Goal: Use online tool/utility: Utilize a website feature to perform a specific function

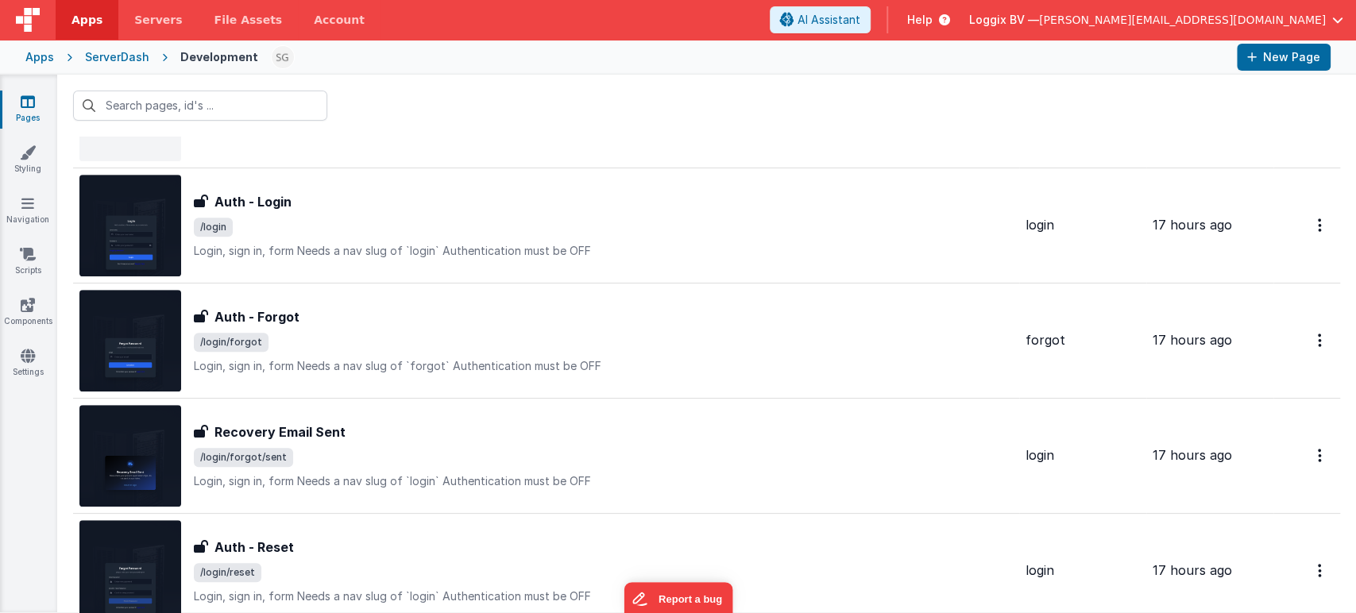
scroll to position [625, 0]
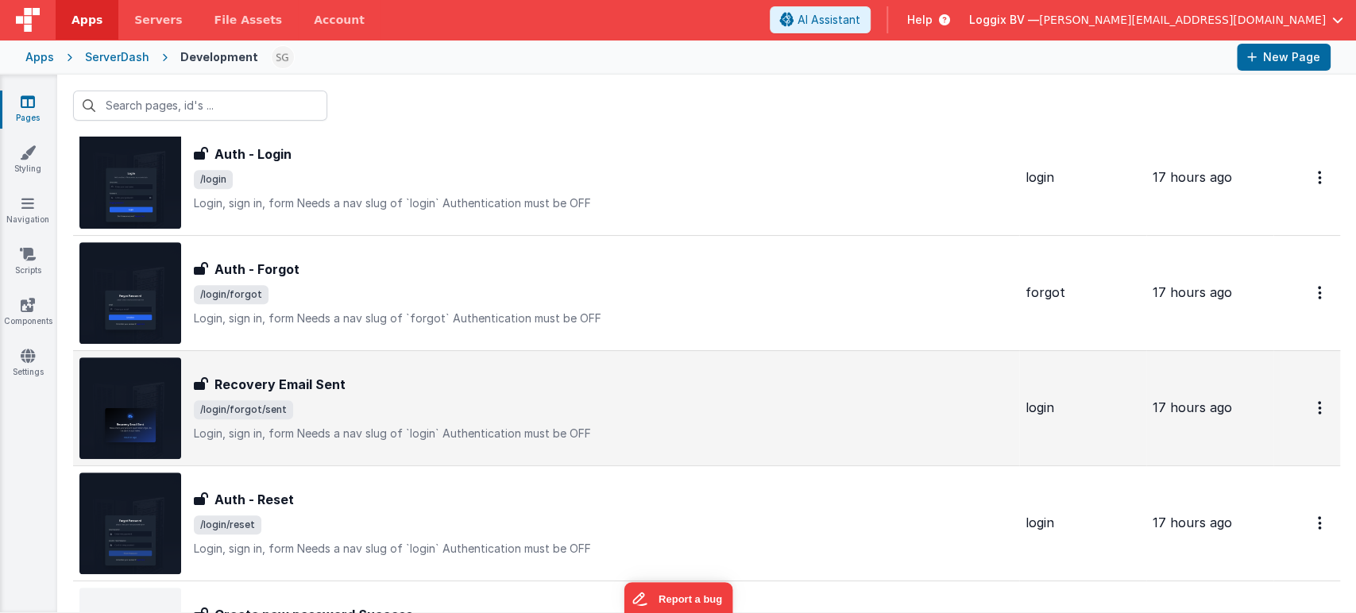
click at [569, 390] on div "Recovery Email Sent" at bounding box center [603, 384] width 819 height 19
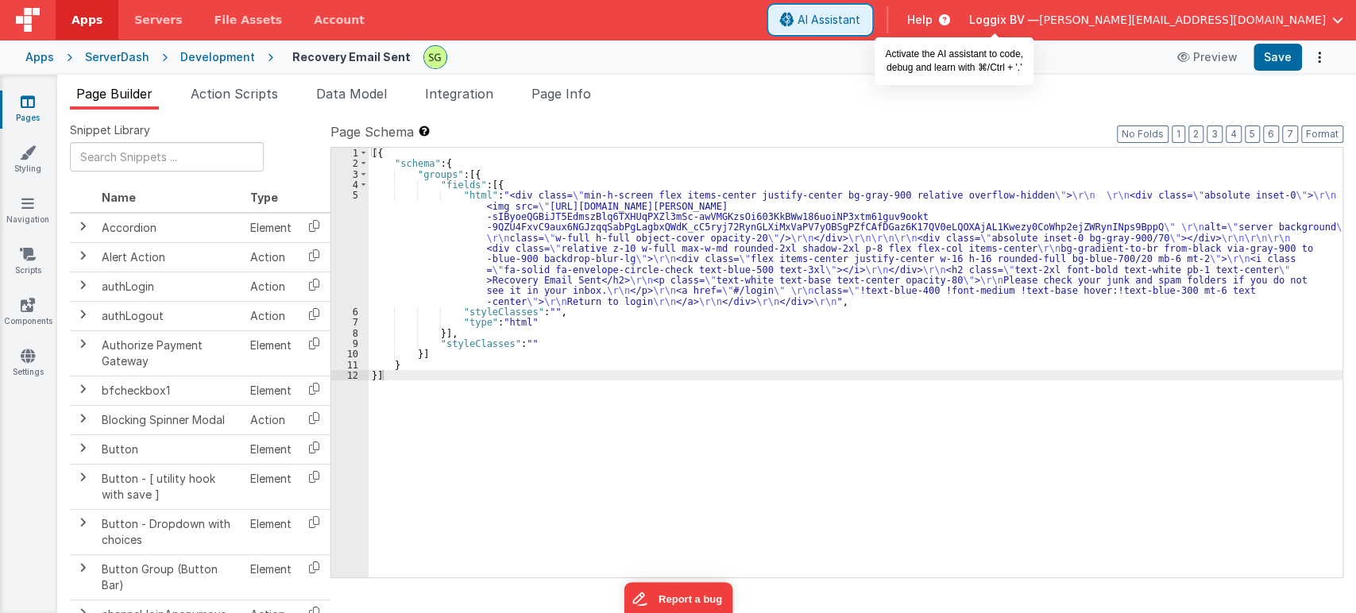
click at [870, 11] on button "AI Assistant" at bounding box center [820, 19] width 101 height 27
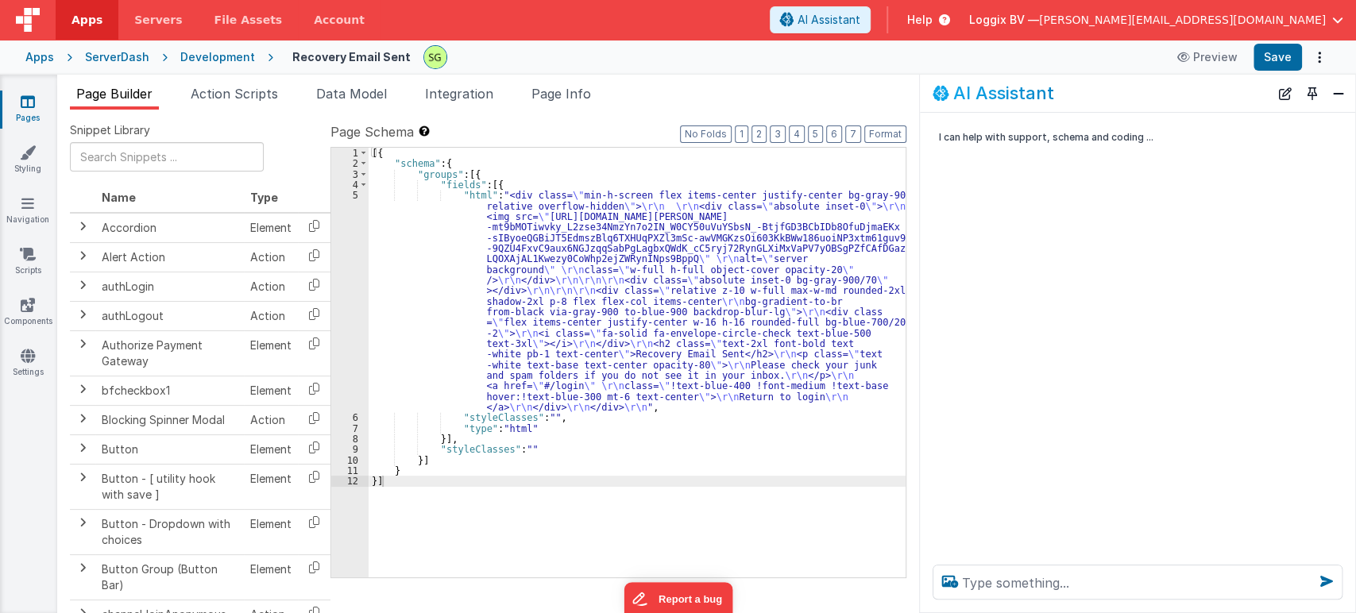
click at [773, 85] on ul "Page Builder Action Scripts Data Model Integration Page Info" at bounding box center [488, 96] width 862 height 25
click at [1342, 94] on button "Close" at bounding box center [1338, 94] width 21 height 22
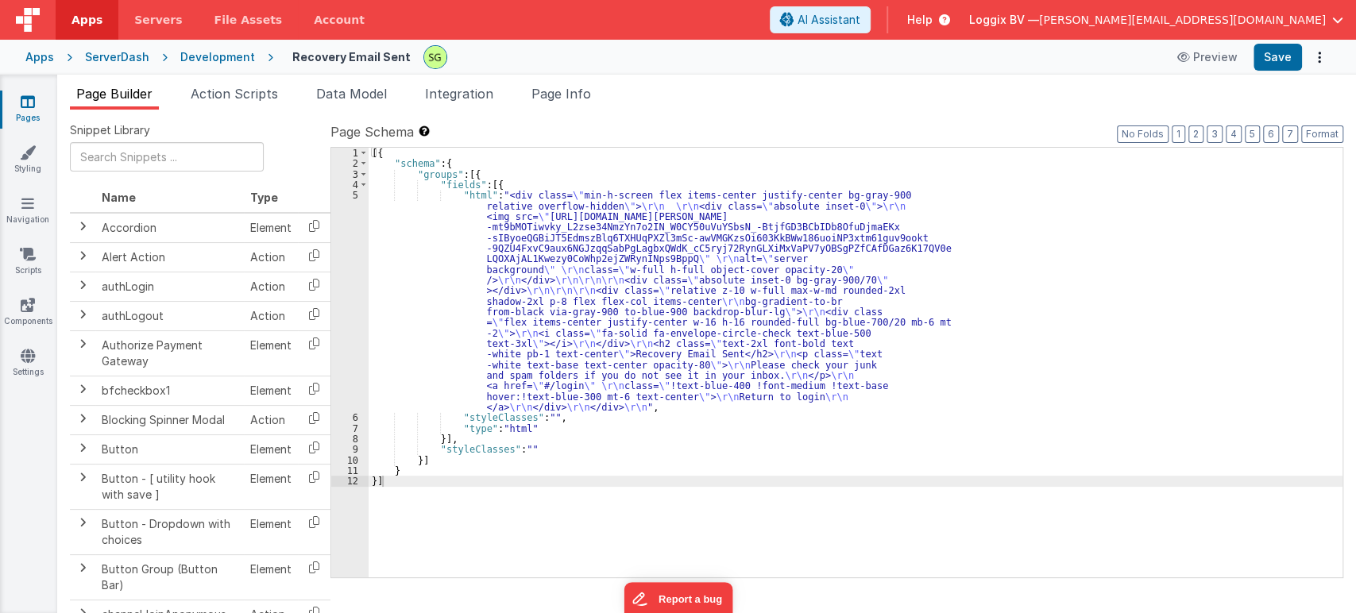
click at [354, 195] on div "5" at bounding box center [349, 301] width 37 height 222
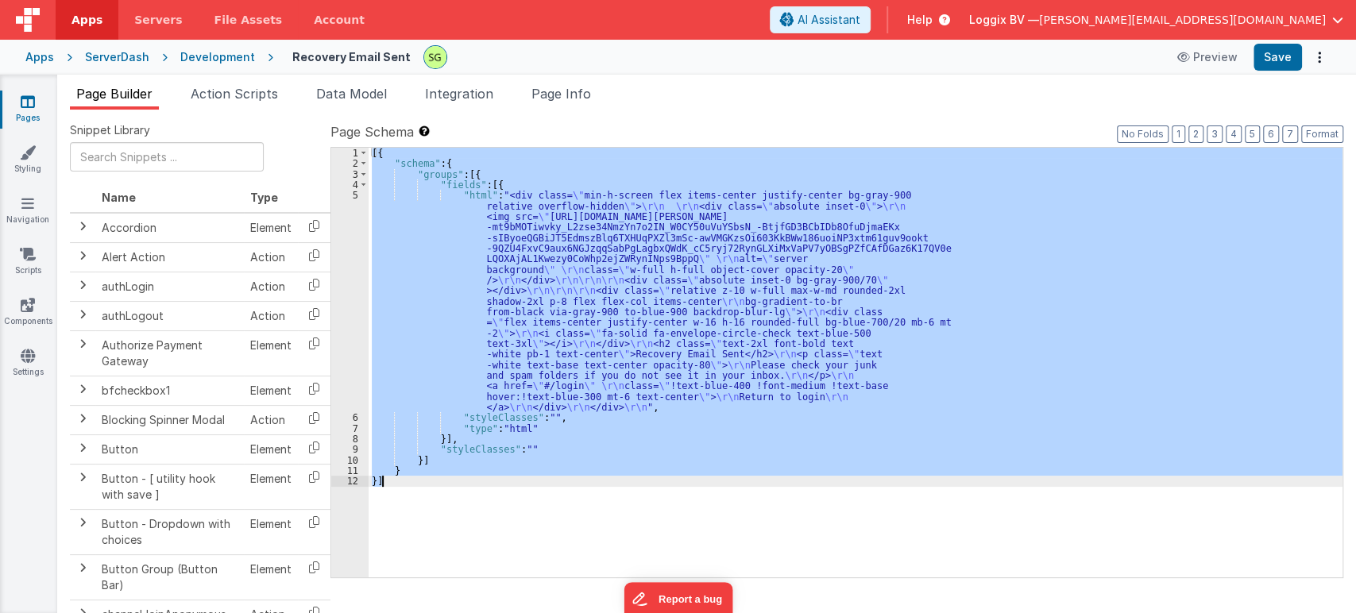
click at [354, 195] on div "5" at bounding box center [349, 301] width 37 height 222
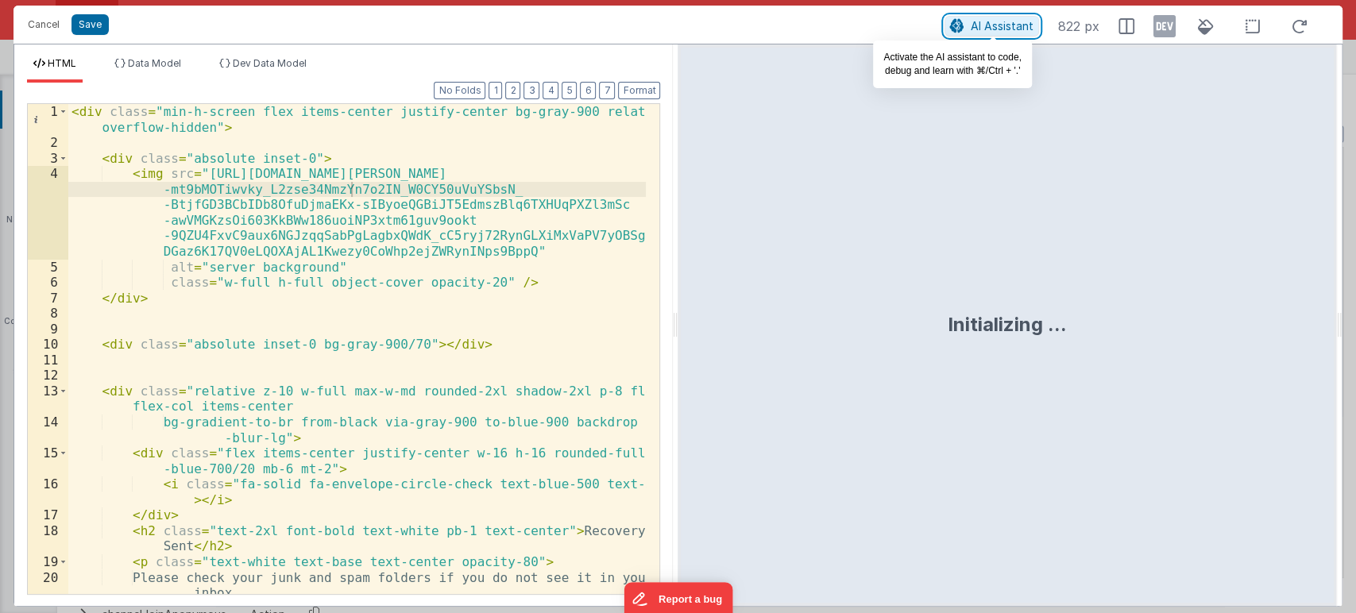
click at [986, 22] on span "AI Assistant" at bounding box center [1001, 26] width 63 height 14
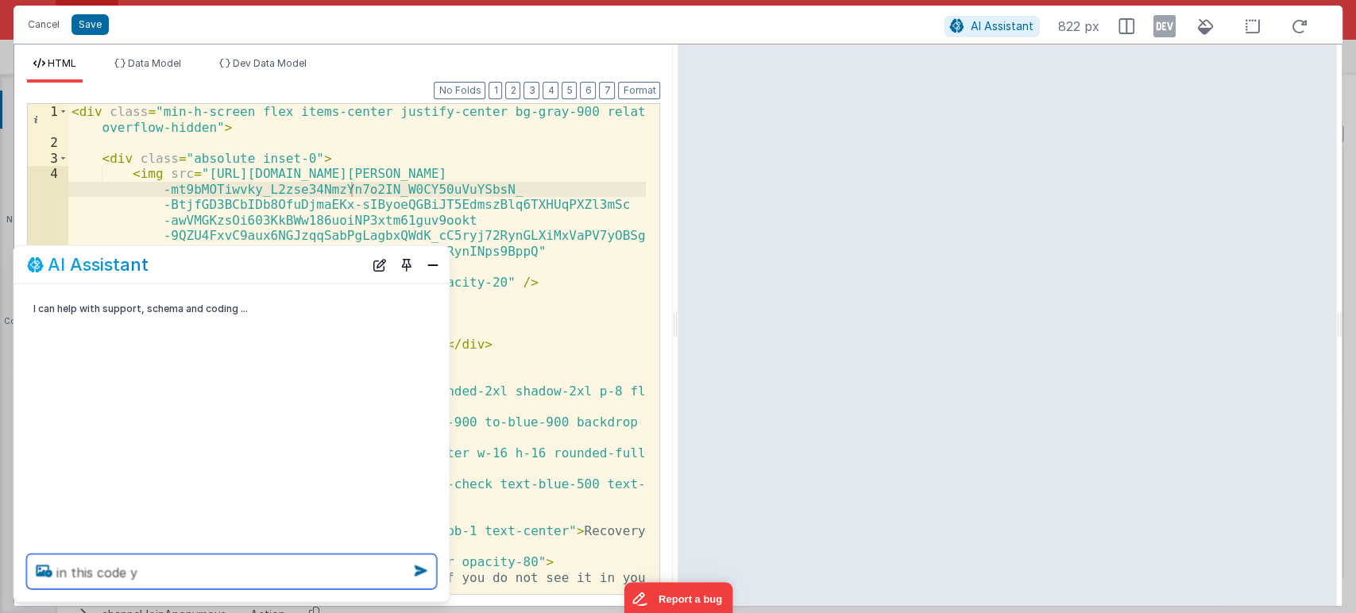
type textarea "in this code y m"
click at [430, 262] on button "Close" at bounding box center [432, 264] width 21 height 22
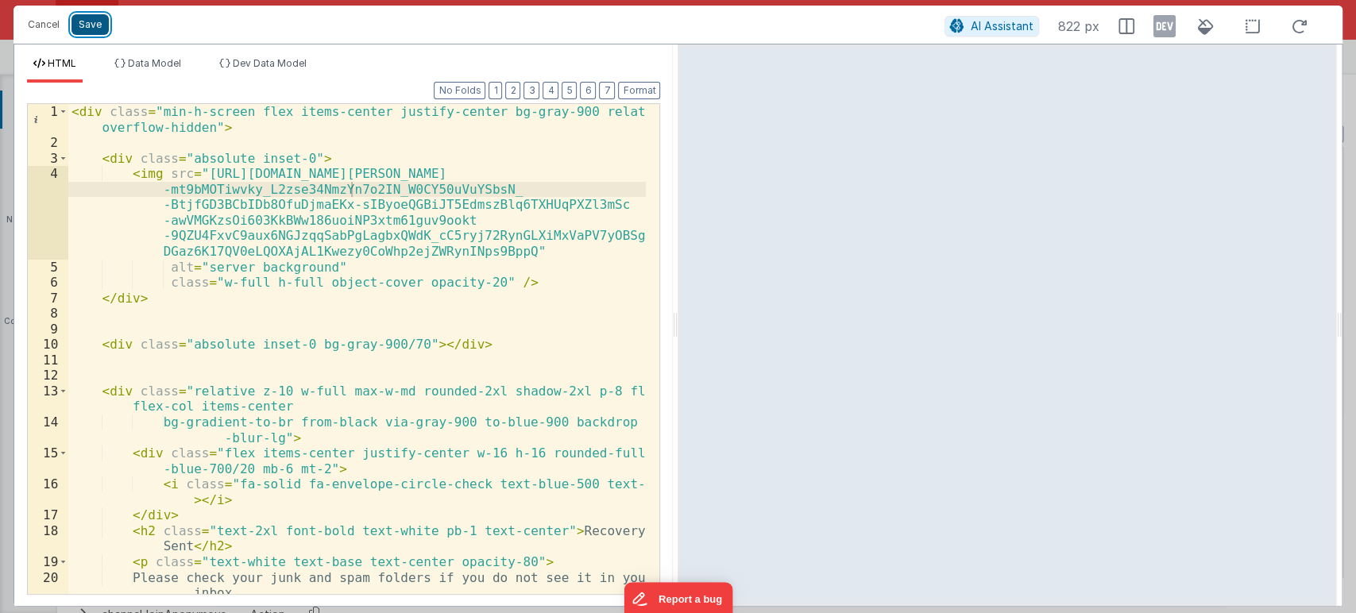
click at [83, 30] on button "Save" at bounding box center [89, 24] width 37 height 21
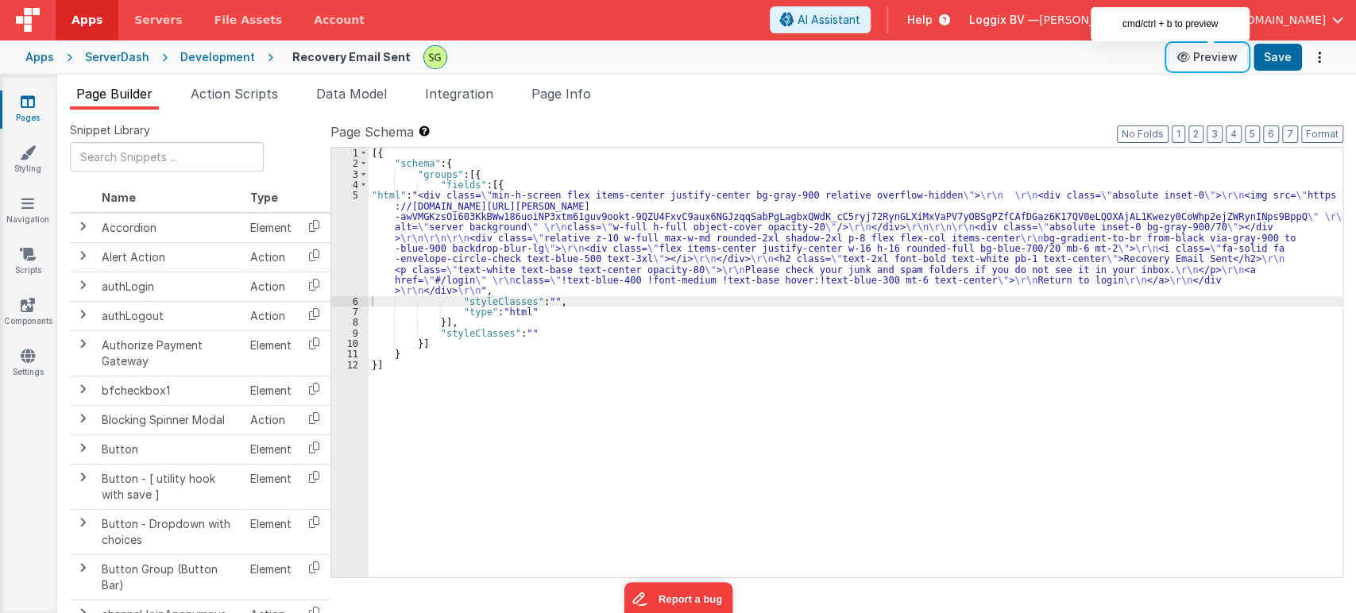
click at [1214, 56] on button "Preview" at bounding box center [1206, 56] width 79 height 25
click at [831, 94] on ul "Page Builder Action Scripts Data Model Integration Page Info" at bounding box center [706, 96] width 1298 height 25
